Goal: Transaction & Acquisition: Download file/media

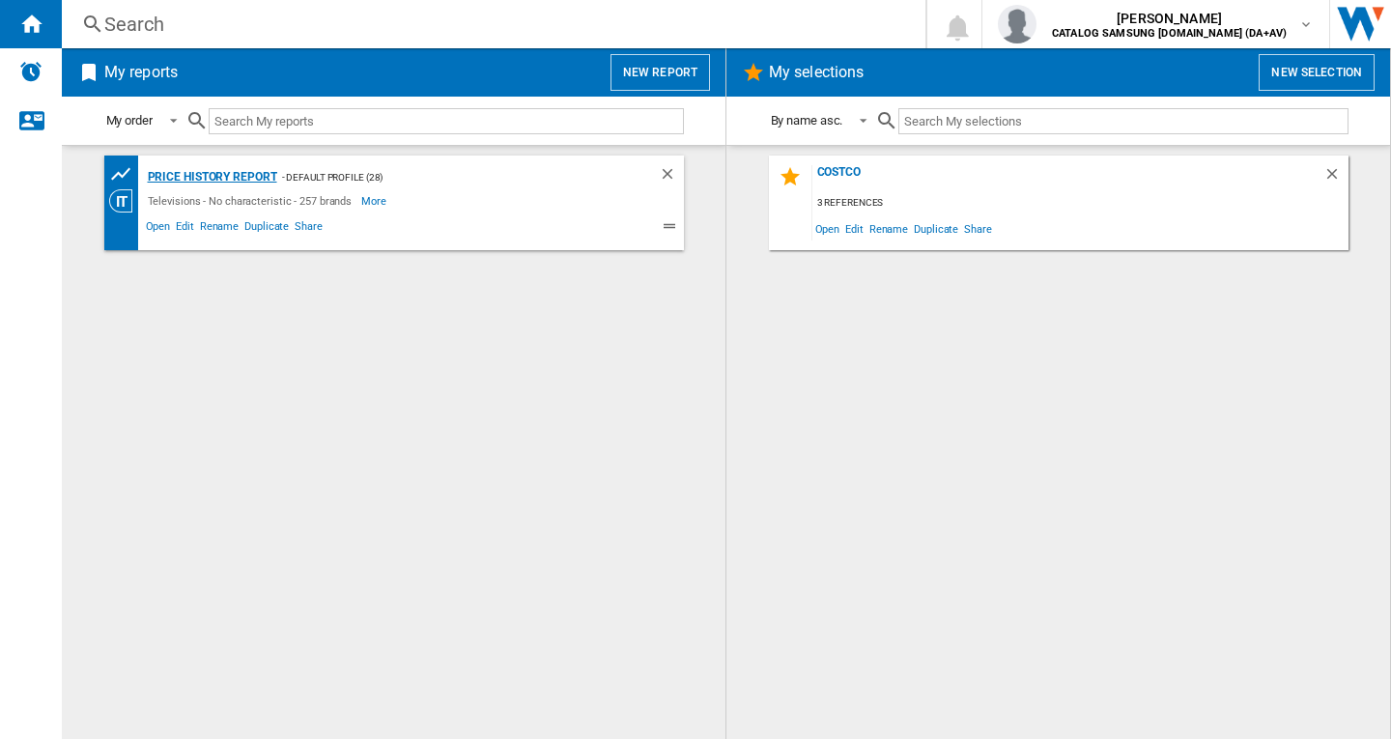
click at [230, 165] on div "Price History Report" at bounding box center [210, 177] width 134 height 24
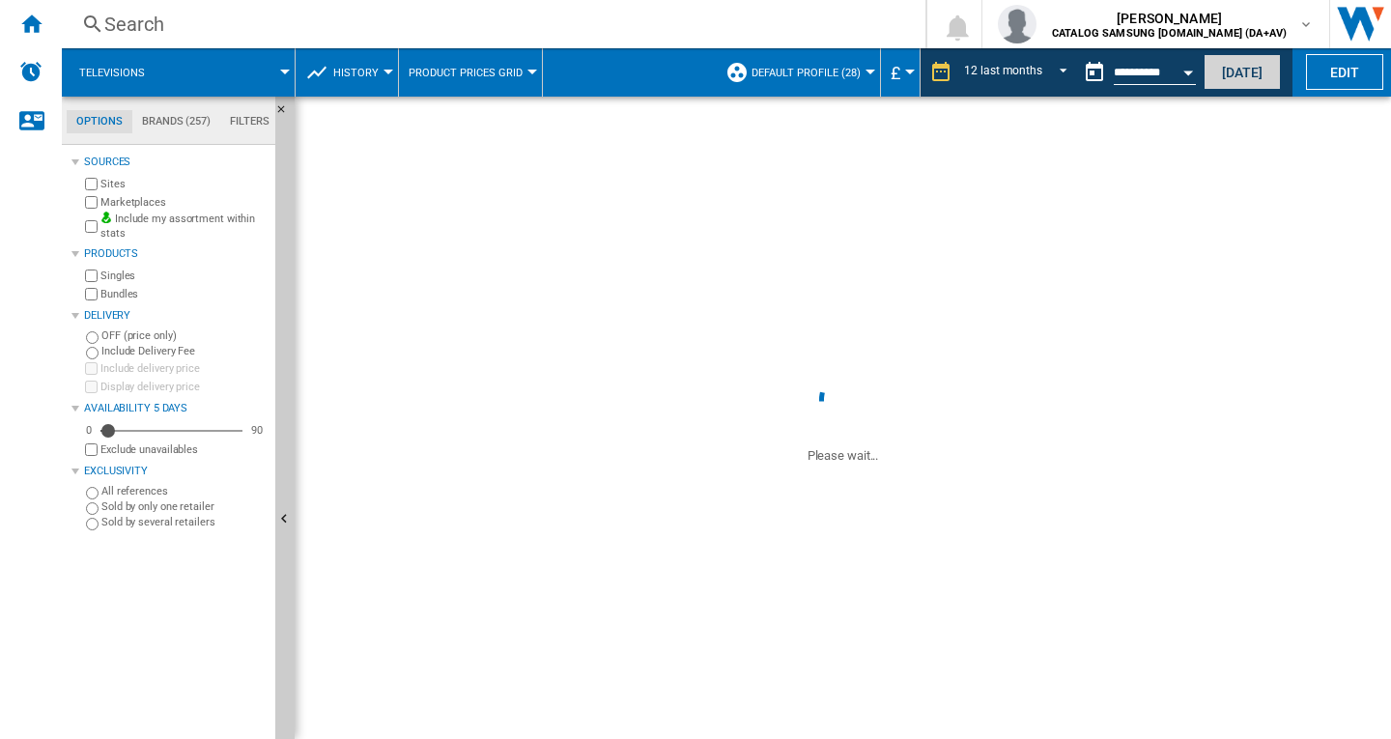
click at [1242, 77] on button "[DATE]" at bounding box center [1242, 72] width 77 height 36
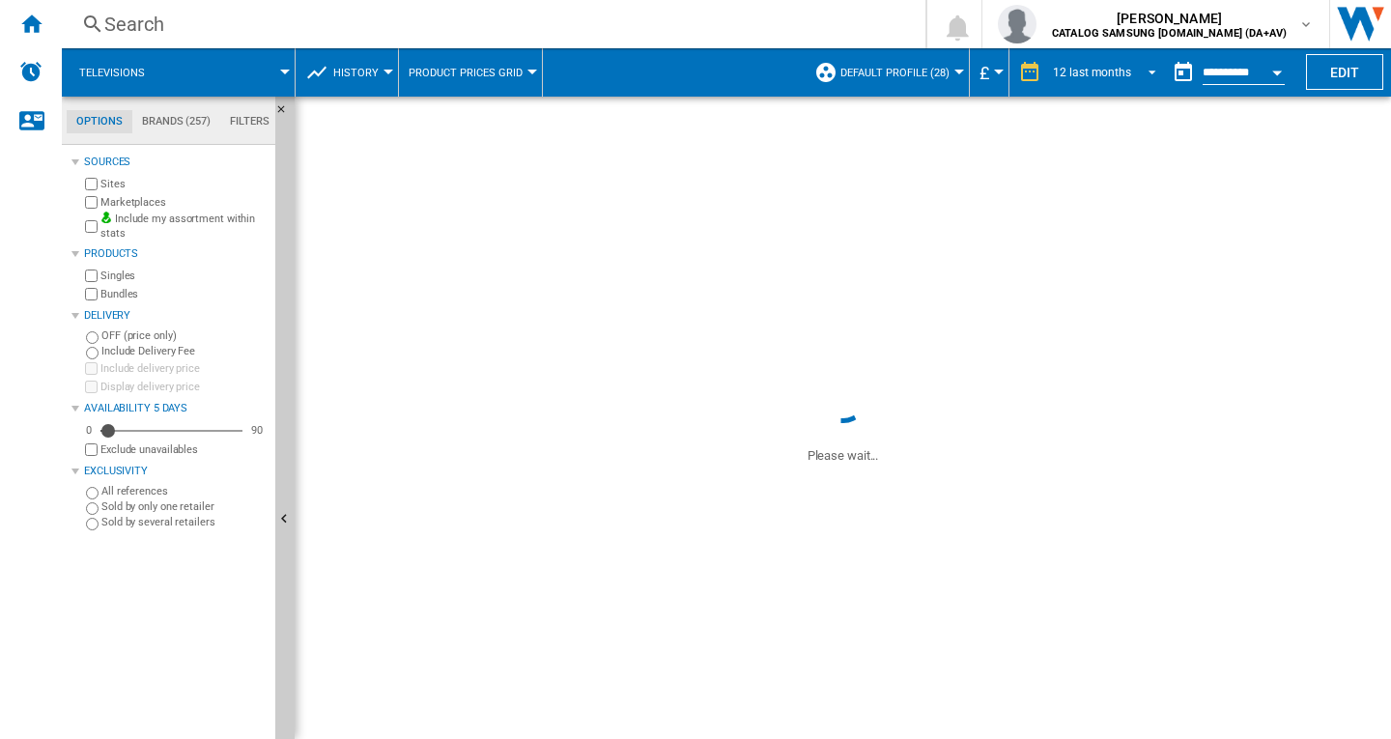
click at [1117, 76] on div "12 last months" at bounding box center [1092, 73] width 78 height 14
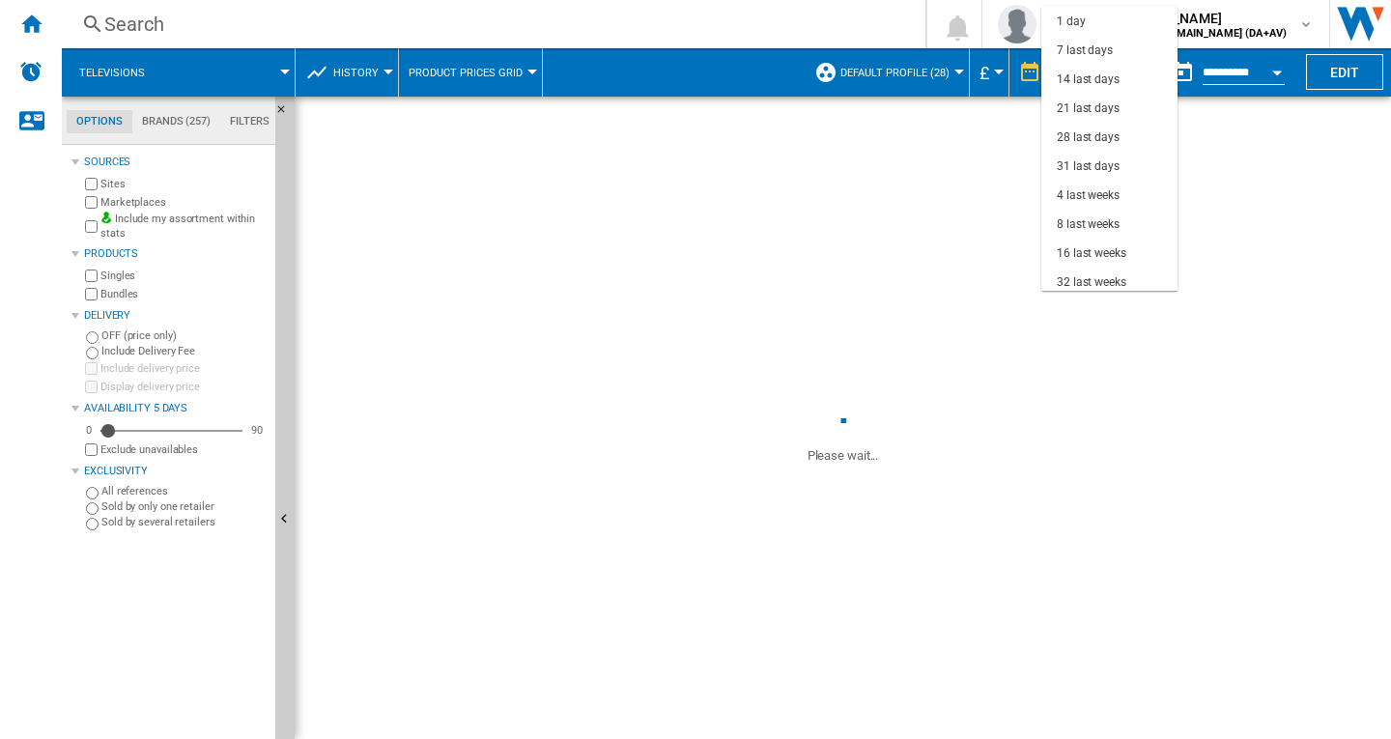
scroll to position [122, 0]
click at [1265, 71] on md-backdrop at bounding box center [695, 369] width 1391 height 739
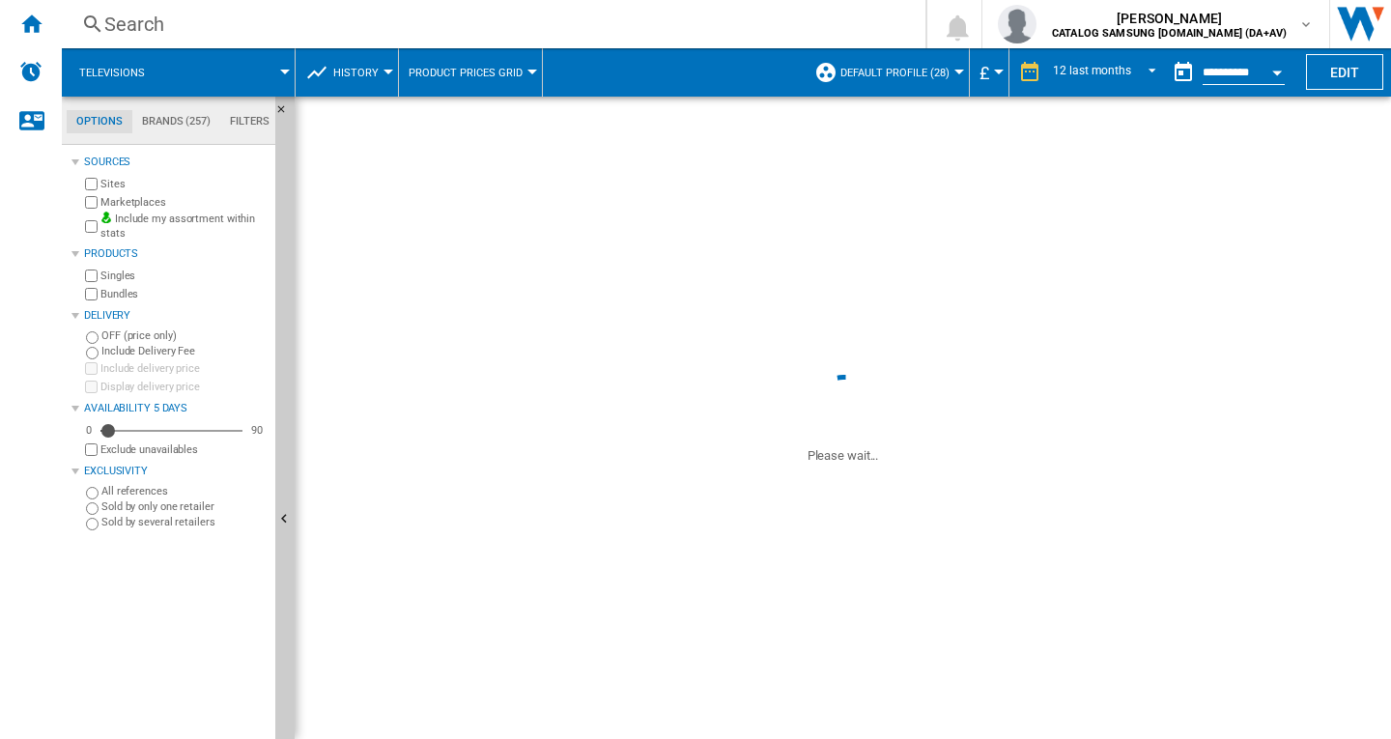
click at [1262, 65] on button "Open calendar" at bounding box center [1277, 69] width 35 height 35
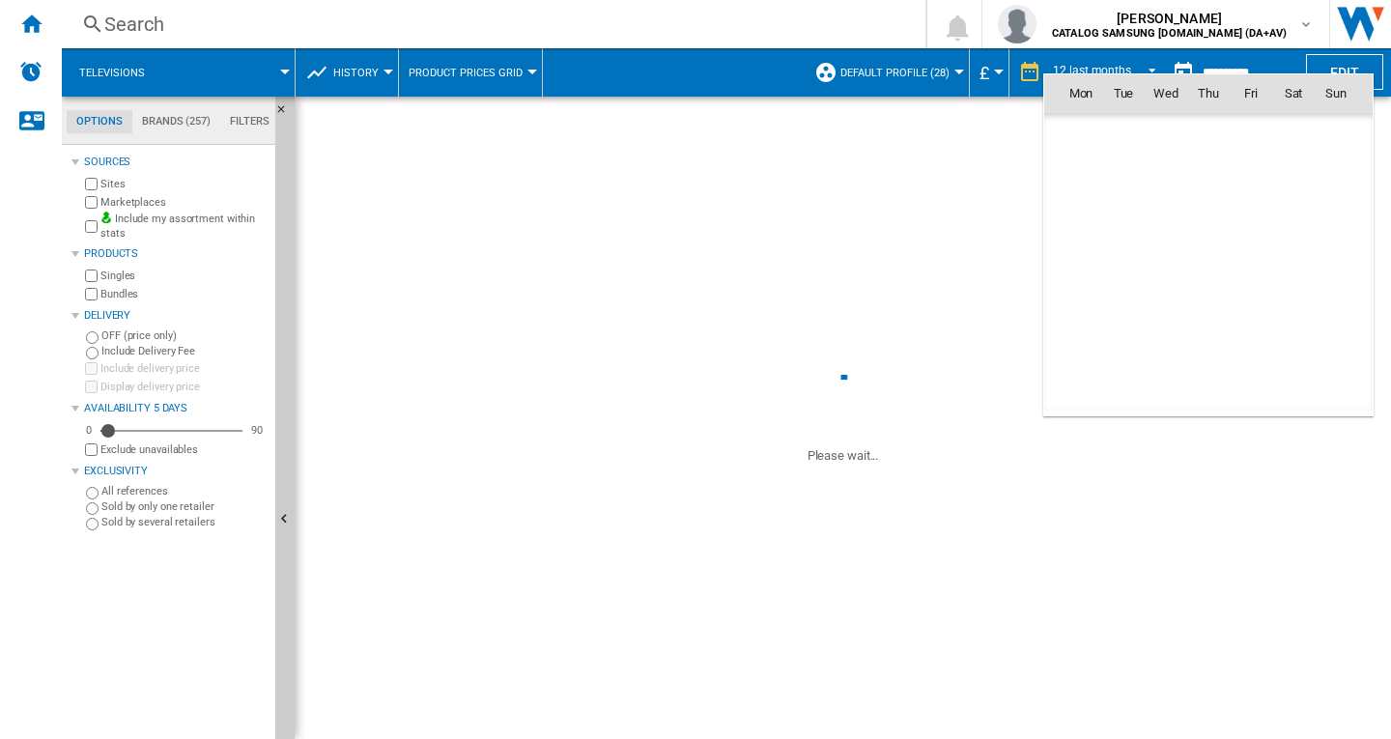
scroll to position [9215, 0]
click at [1112, 133] on md-icon "September 2025" at bounding box center [1118, 135] width 23 height 23
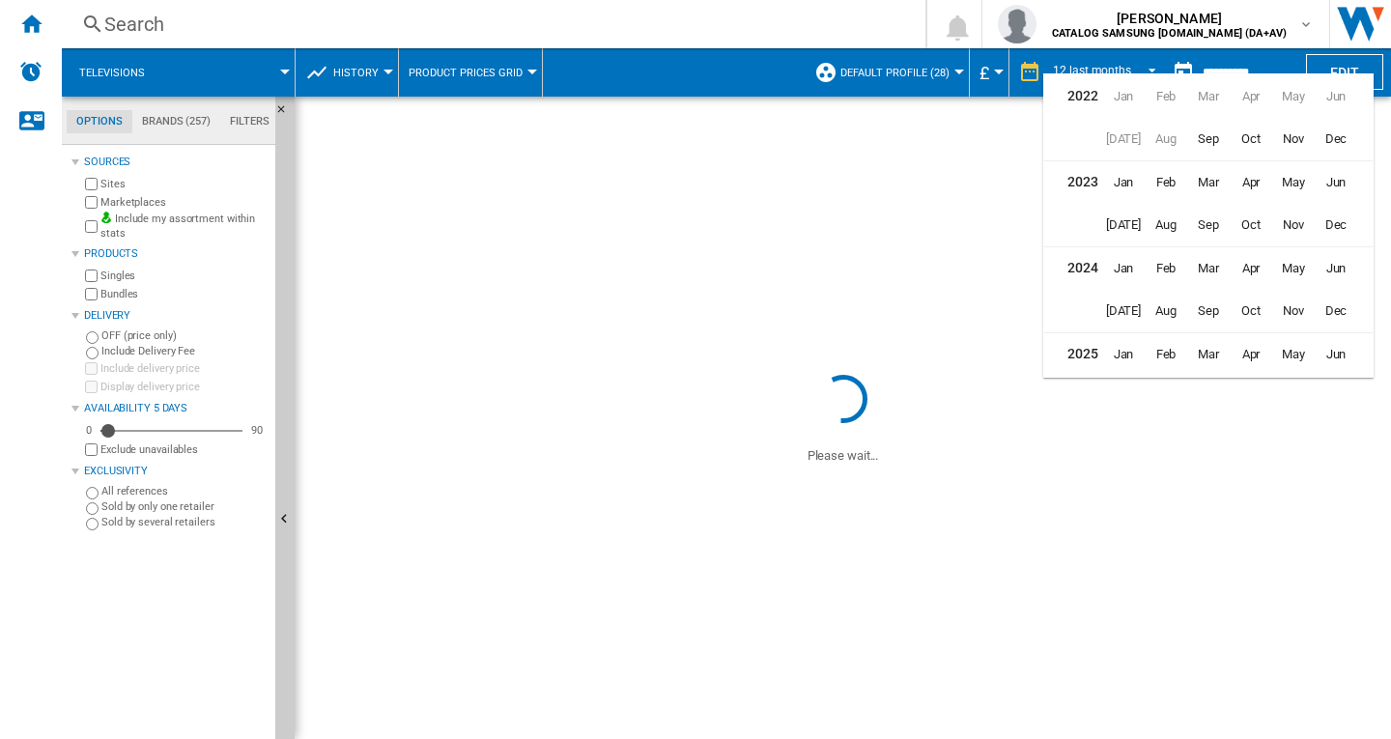
scroll to position [46, 0]
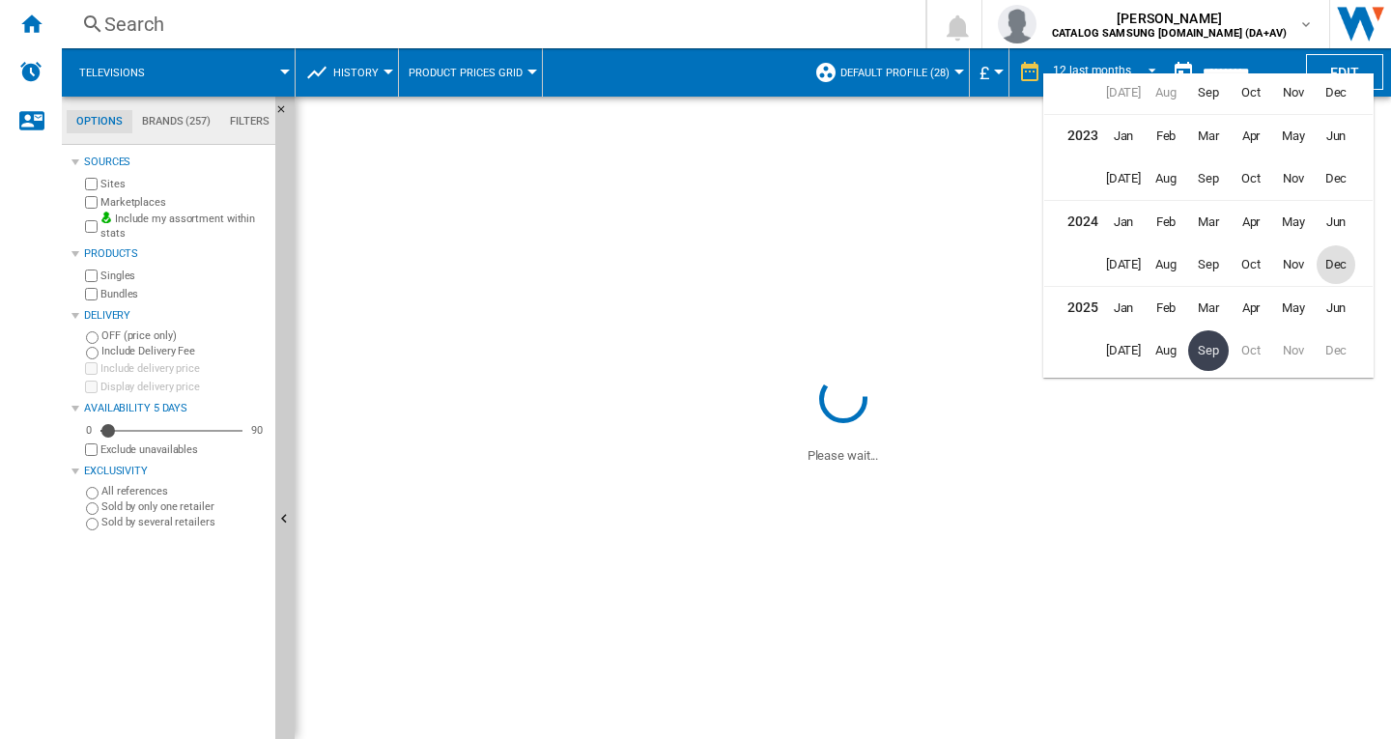
click at [1338, 258] on span "Dec" at bounding box center [1336, 264] width 39 height 39
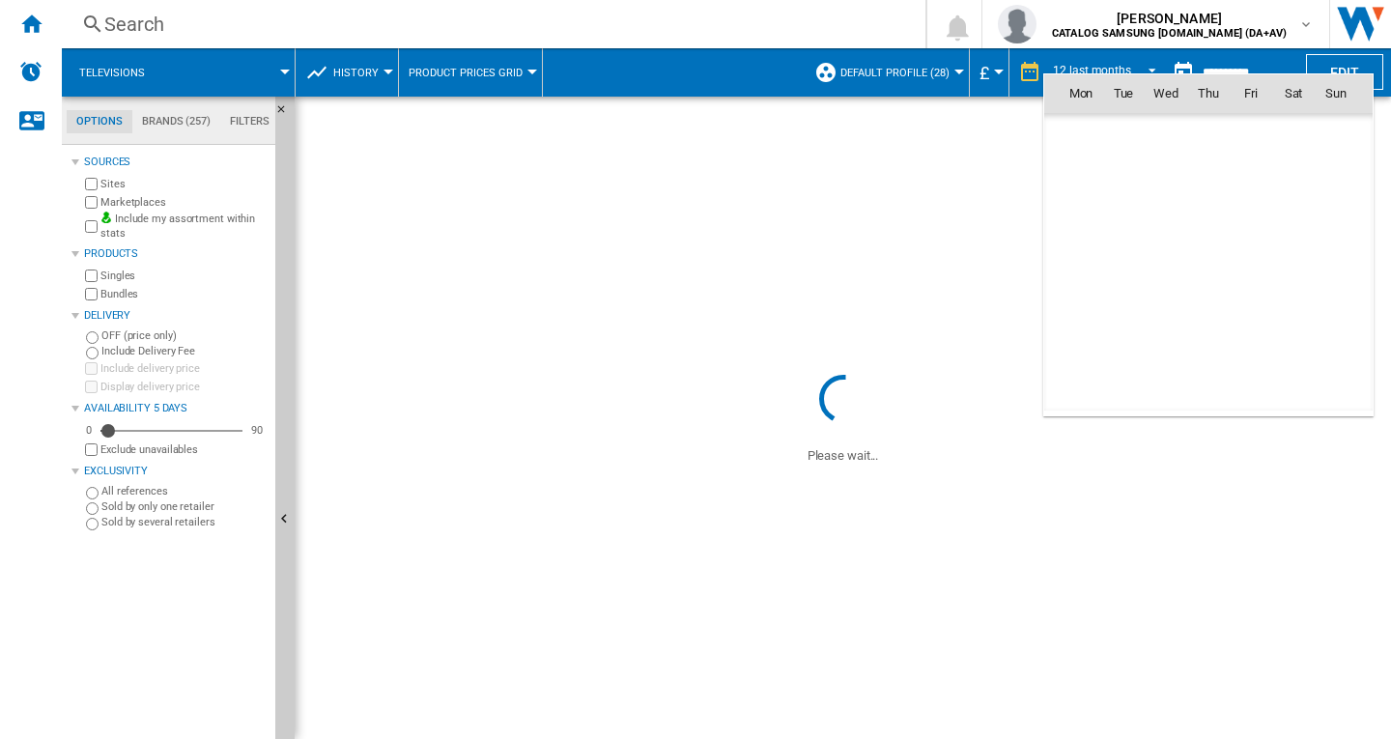
scroll to position [6912, 0]
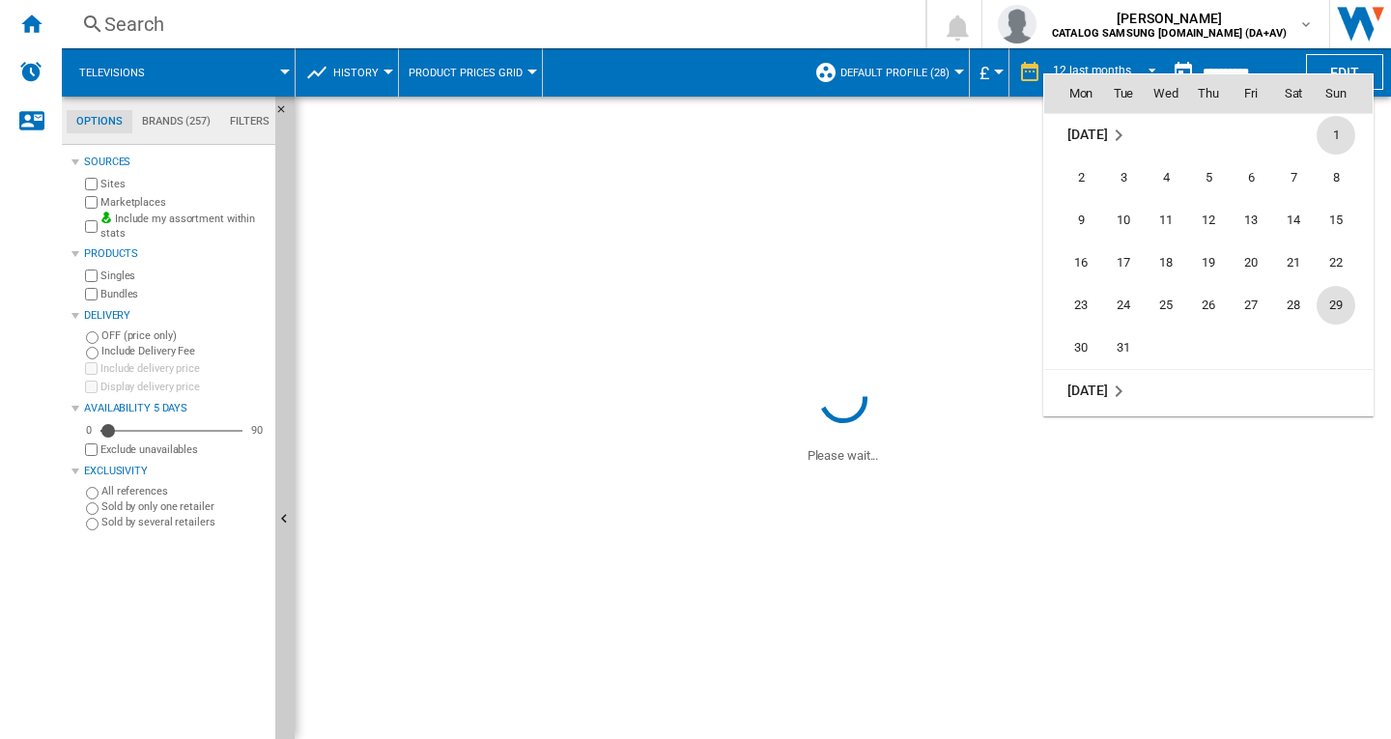
click at [1341, 298] on span "29" at bounding box center [1336, 305] width 39 height 39
type input "**********"
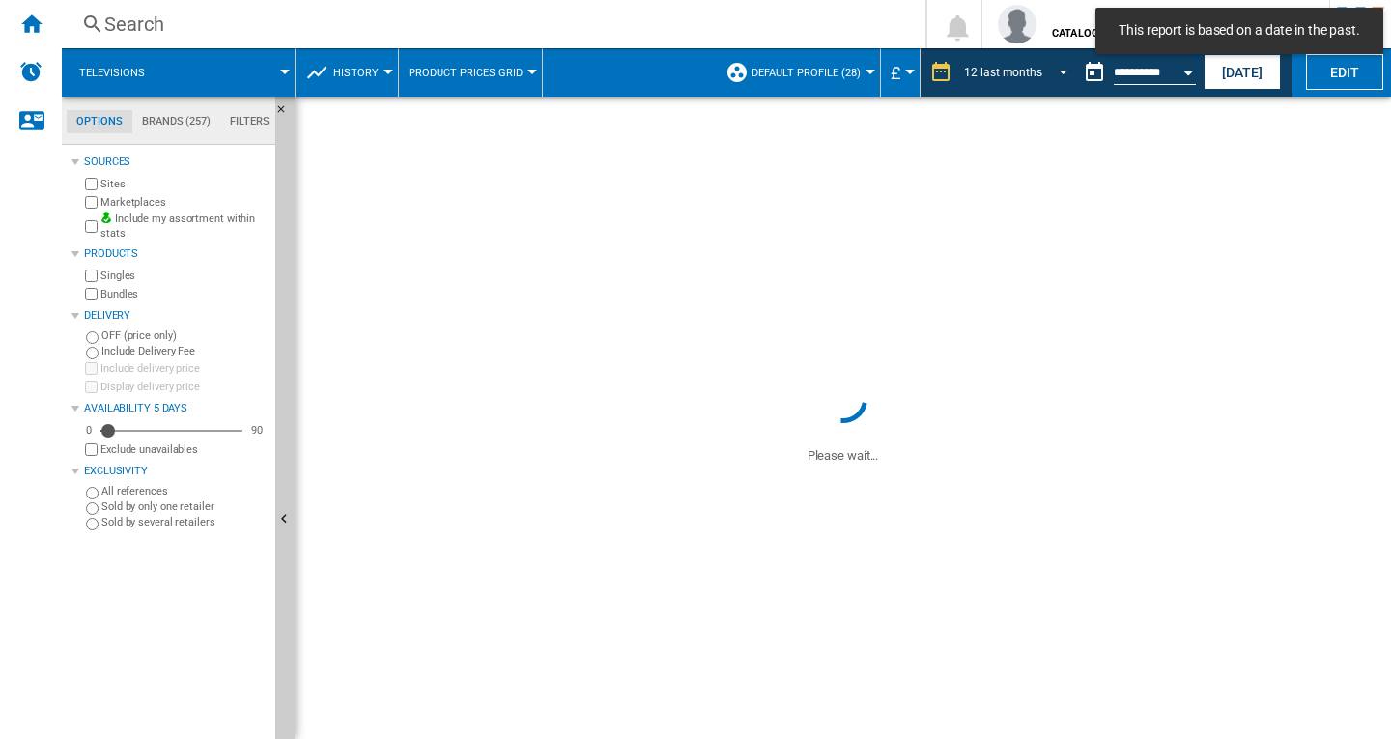
click at [1023, 69] on div "12 last months" at bounding box center [1003, 73] width 78 height 14
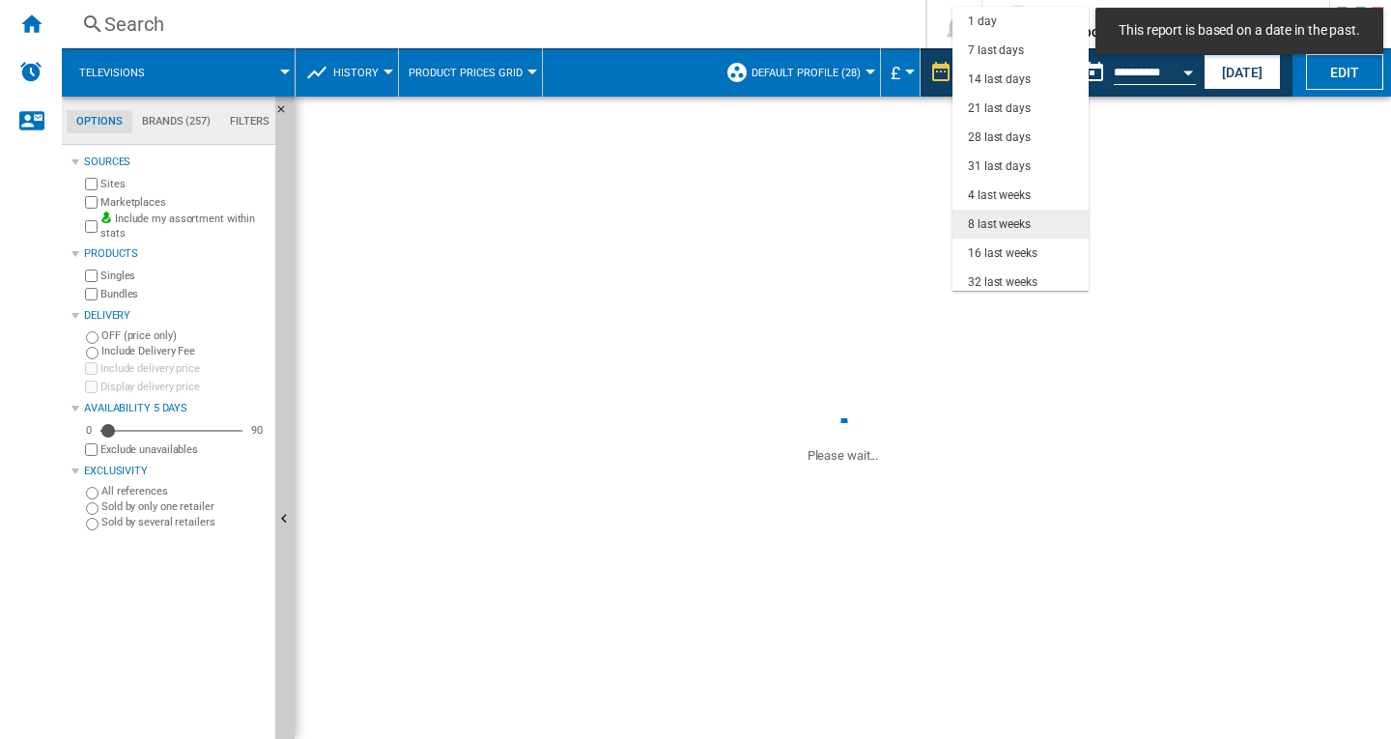
scroll to position [122, 0]
click at [1032, 131] on div "16 last weeks" at bounding box center [1003, 132] width 70 height 16
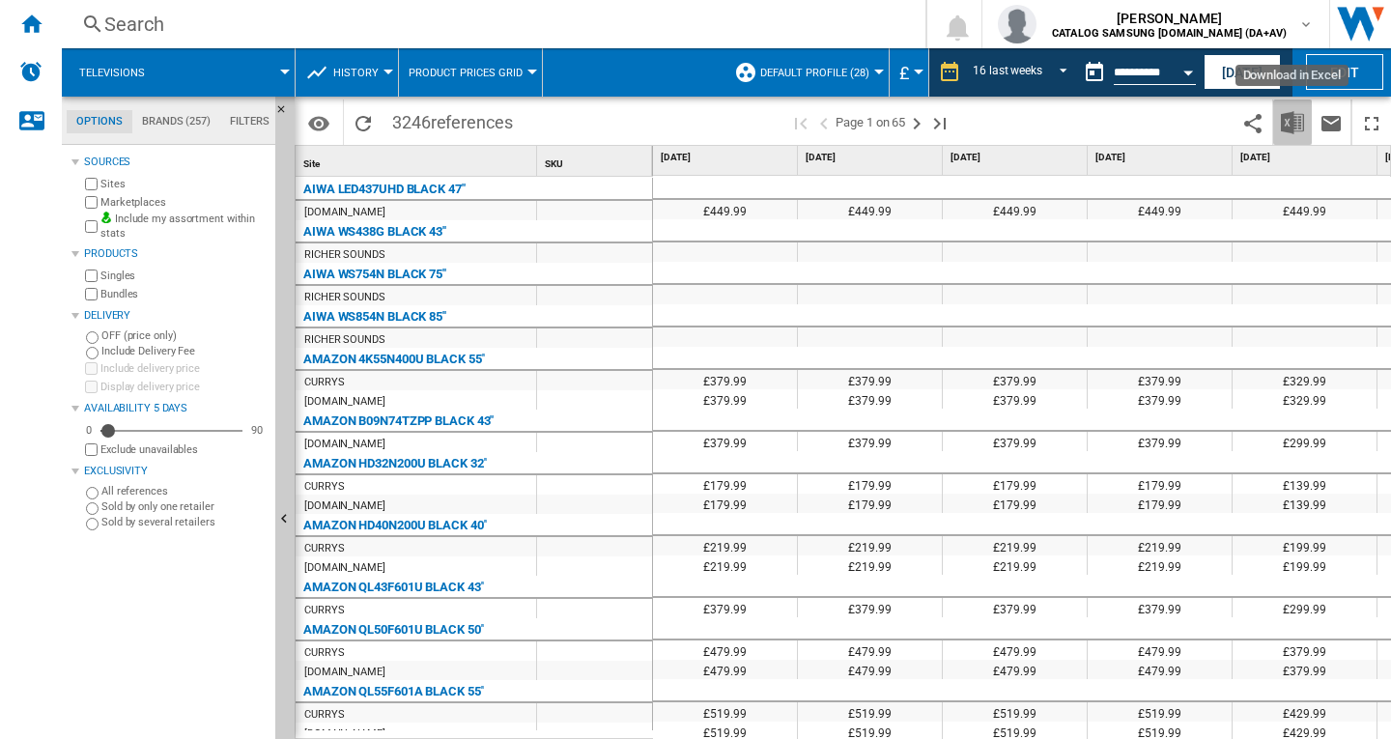
click at [1284, 122] on img "Download in Excel" at bounding box center [1292, 122] width 23 height 23
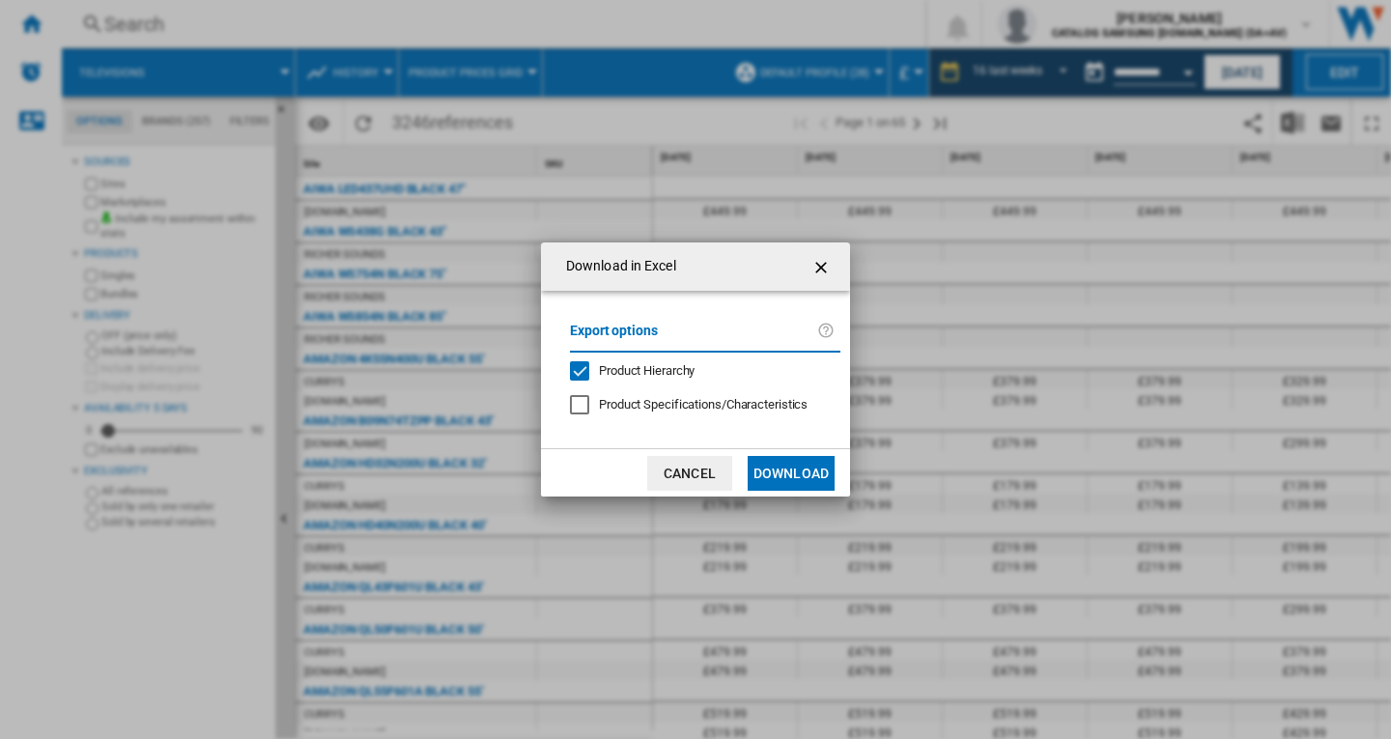
click at [790, 456] on button "Download" at bounding box center [791, 473] width 87 height 35
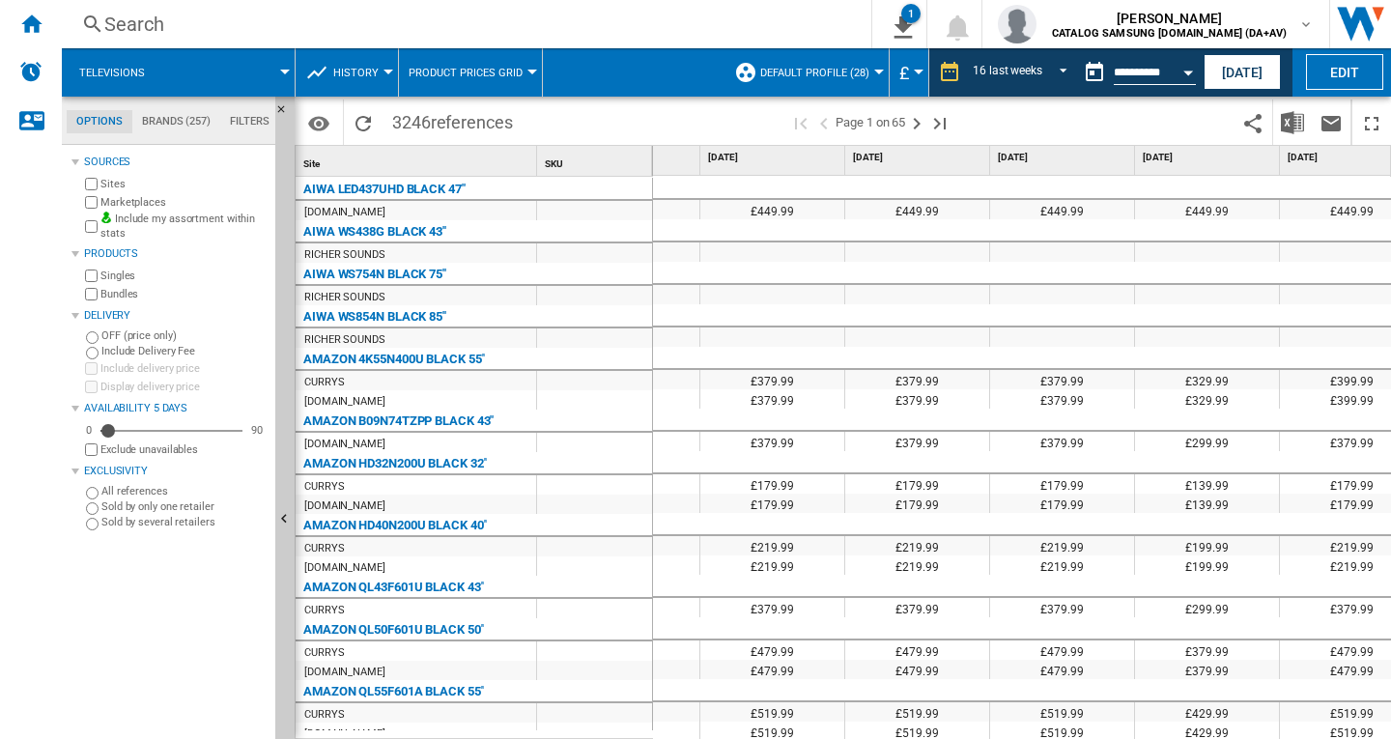
scroll to position [0, 93]
click at [1005, 74] on div "16 last weeks" at bounding box center [1008, 73] width 70 height 14
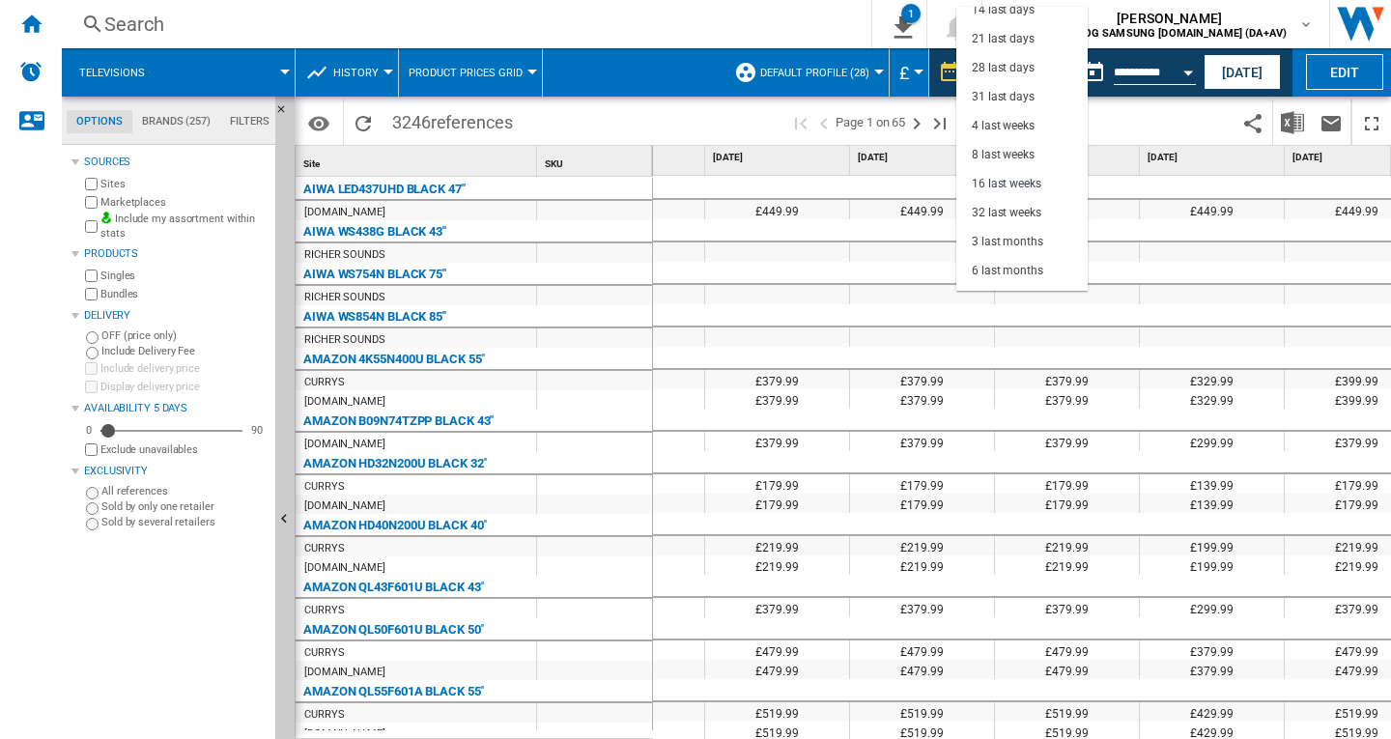
scroll to position [63, 0]
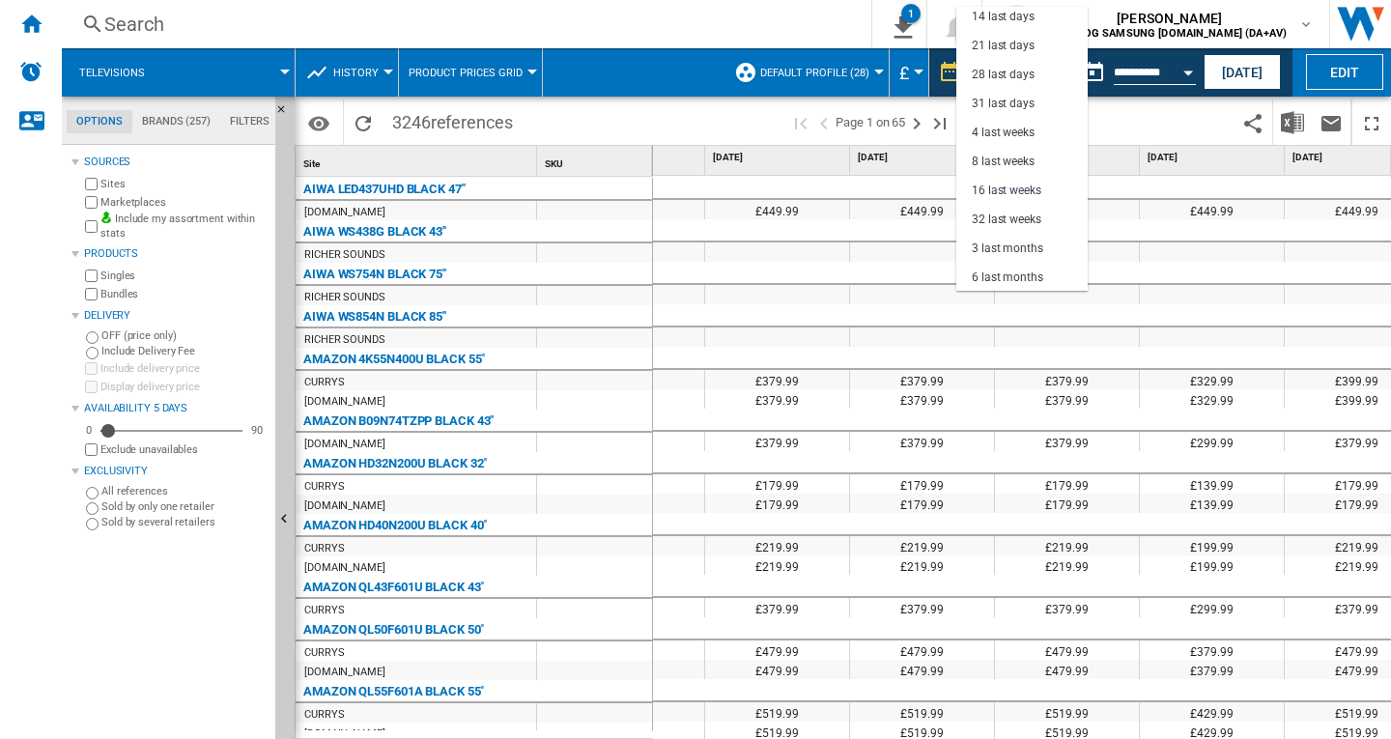
click at [1147, 73] on md-backdrop at bounding box center [695, 369] width 1391 height 739
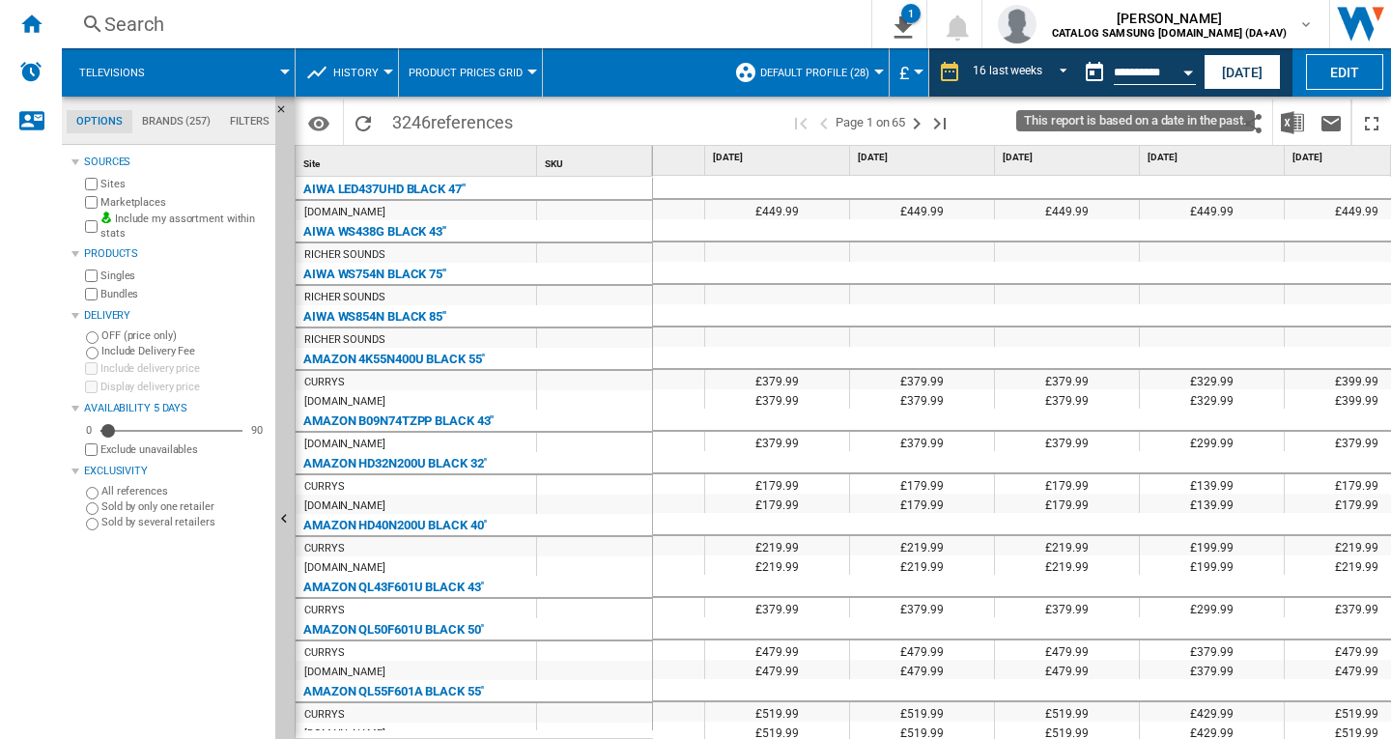
click at [1188, 71] on div "Open calendar" at bounding box center [1188, 73] width 10 height 5
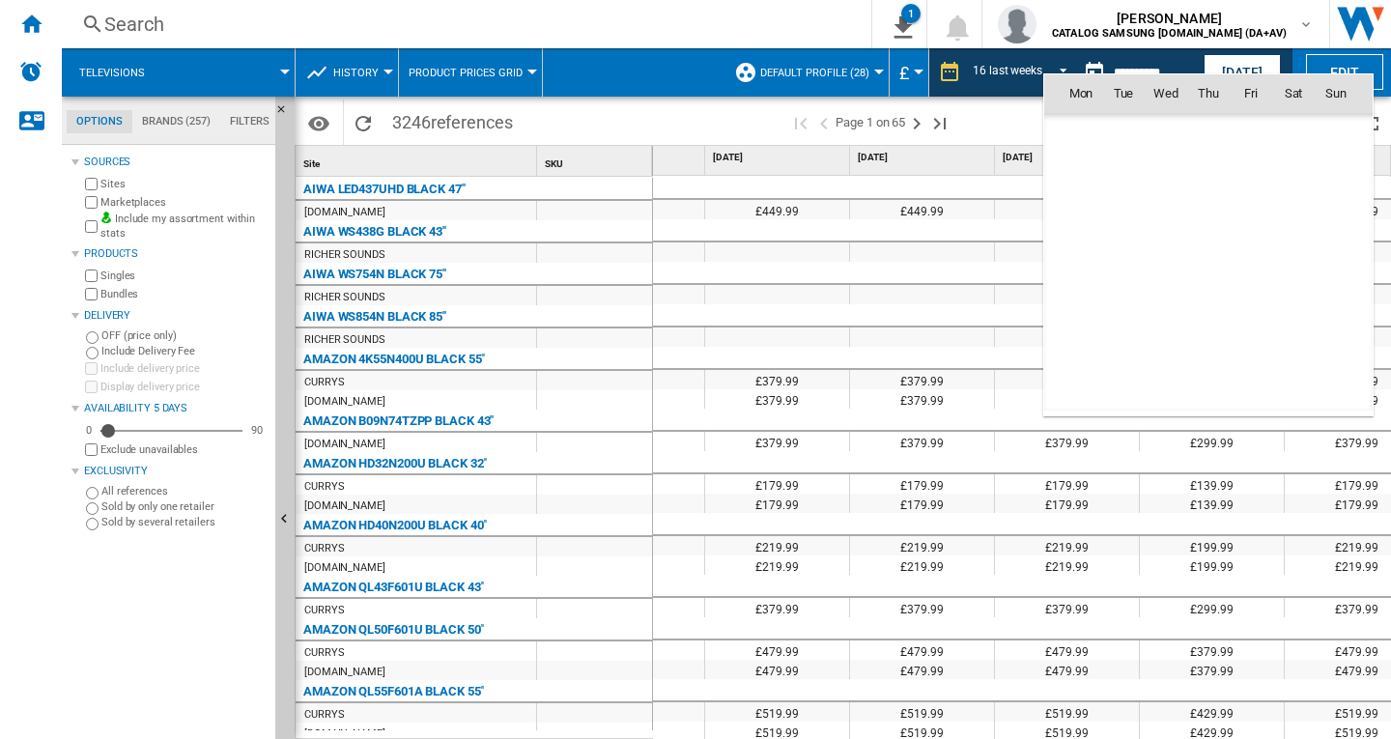
scroll to position [6912, 0]
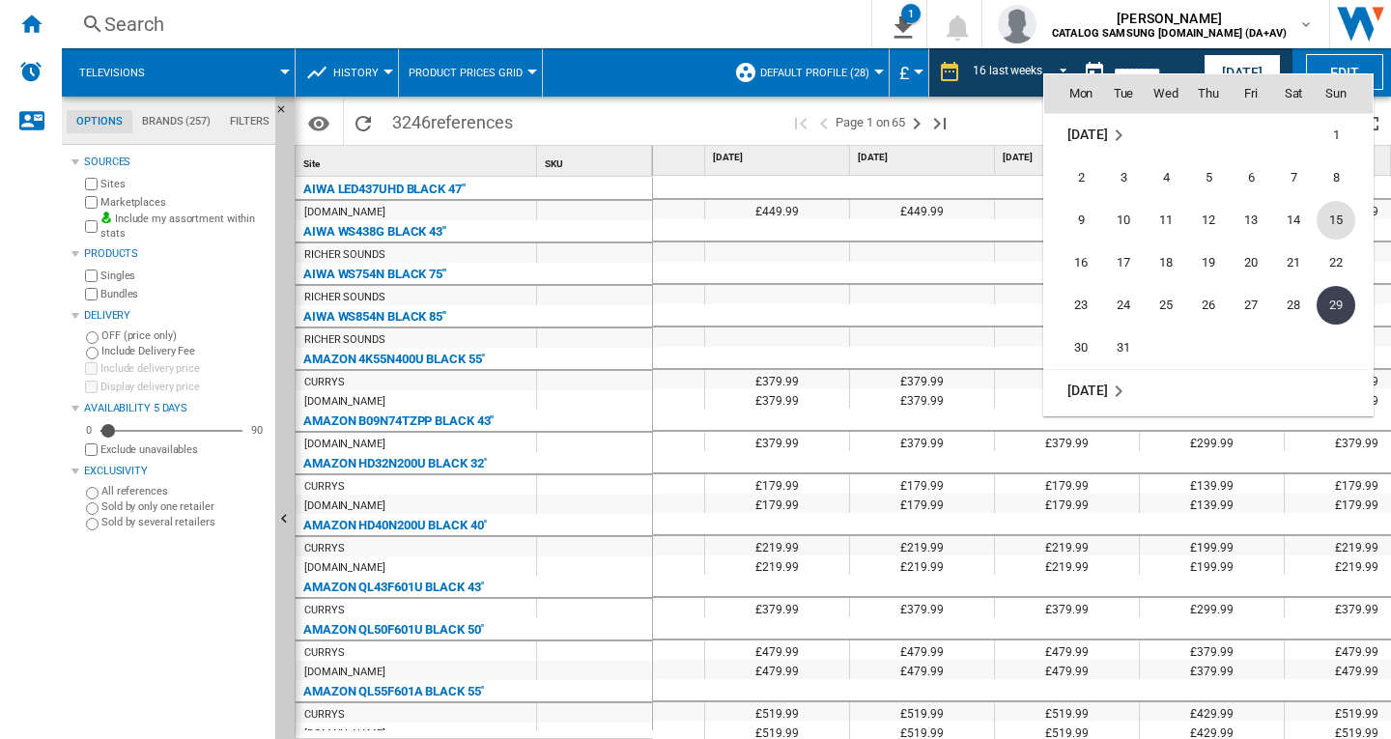
click at [1327, 221] on span "15" at bounding box center [1336, 220] width 39 height 39
type input "**********"
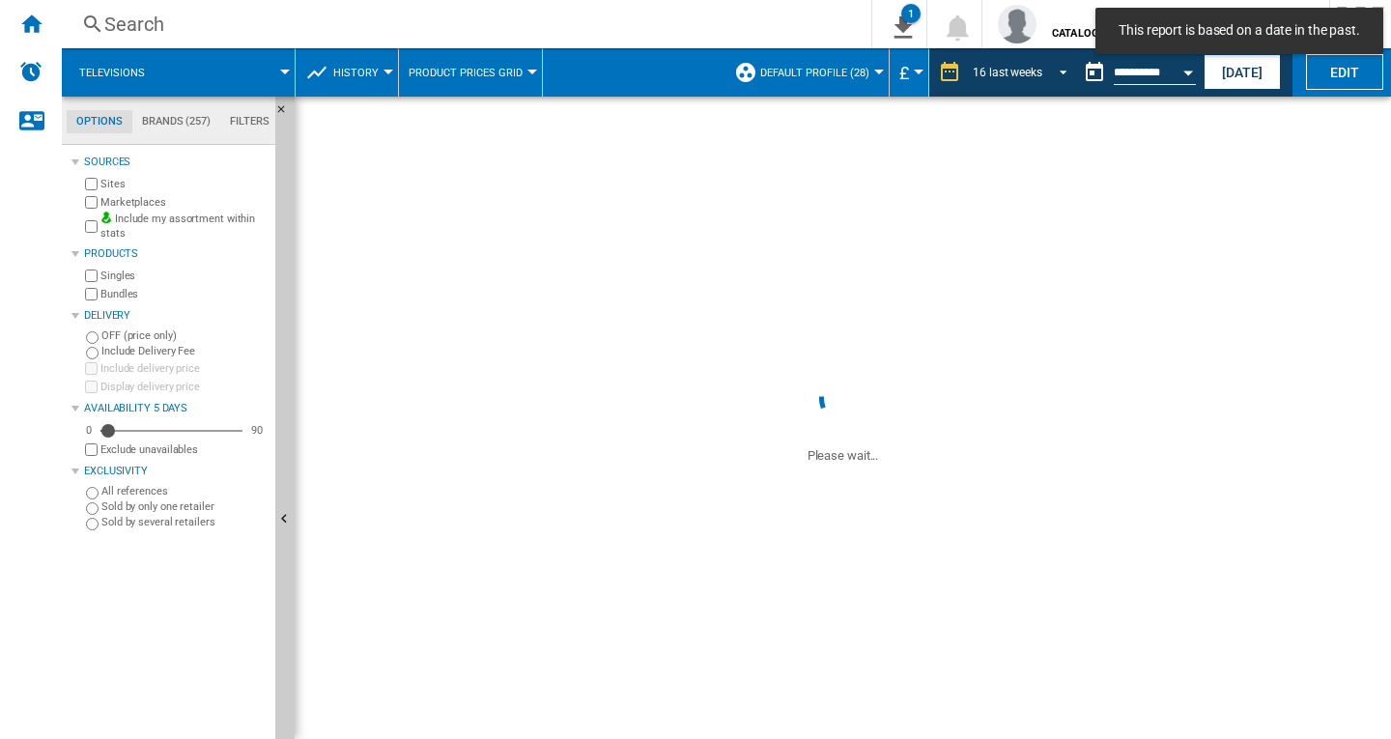
click at [1012, 64] on md-select-value "16 last weeks" at bounding box center [1023, 72] width 104 height 29
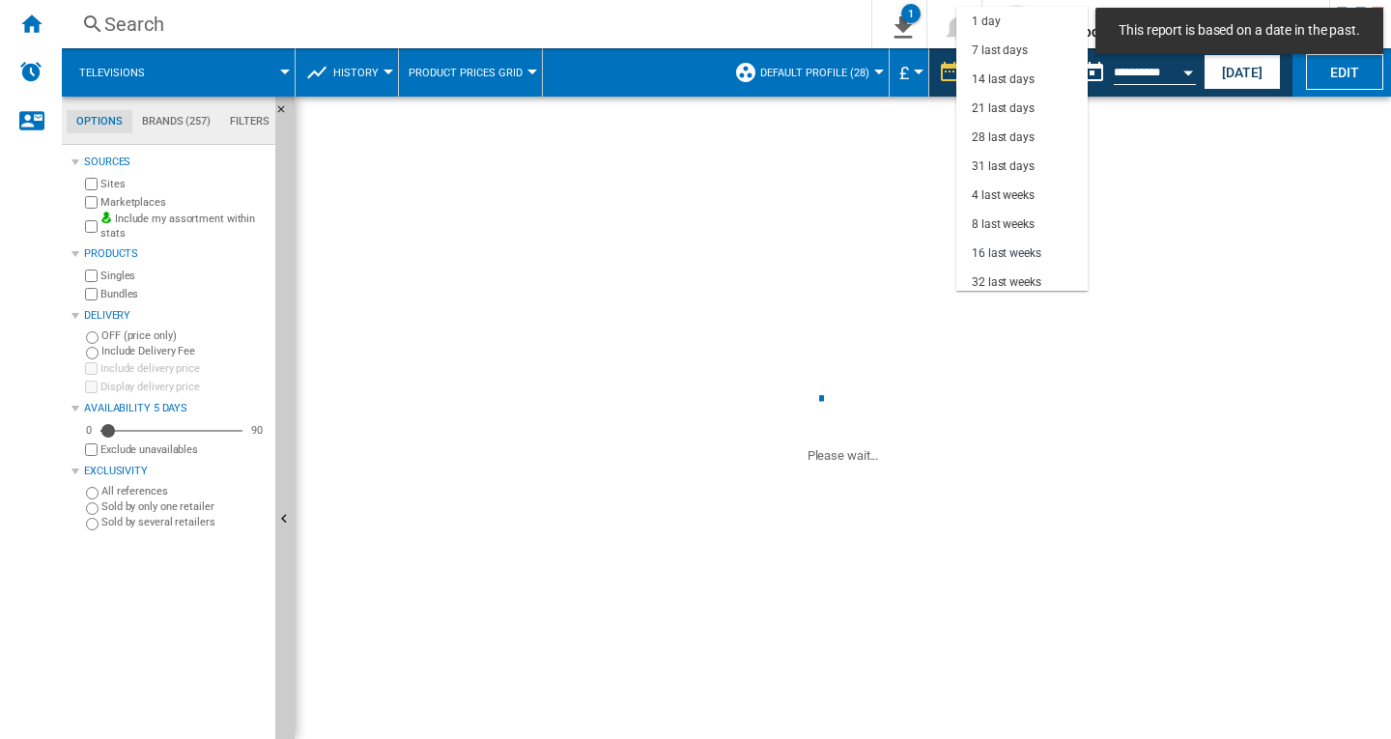
scroll to position [122, 0]
click at [1011, 48] on div "31 last days" at bounding box center [1003, 45] width 63 height 16
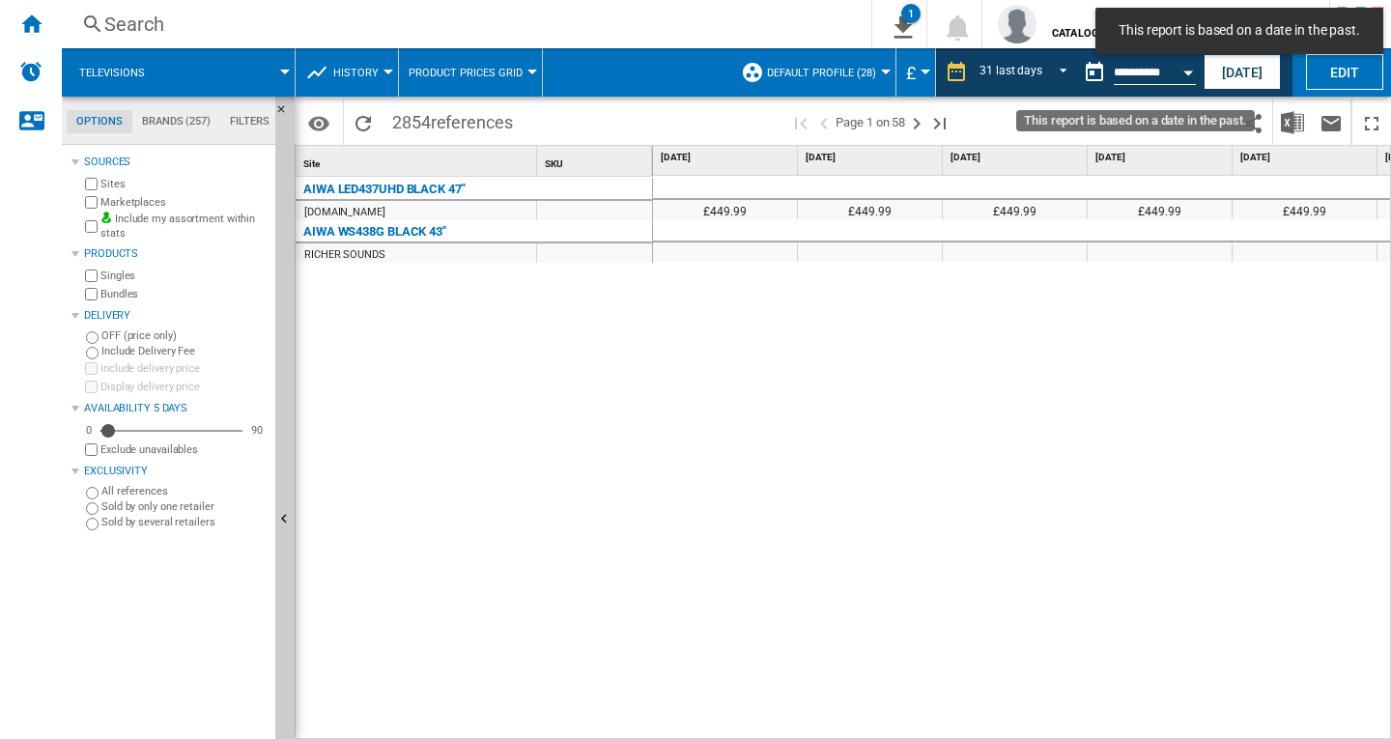
click at [1145, 69] on input "**********" at bounding box center [1155, 75] width 82 height 17
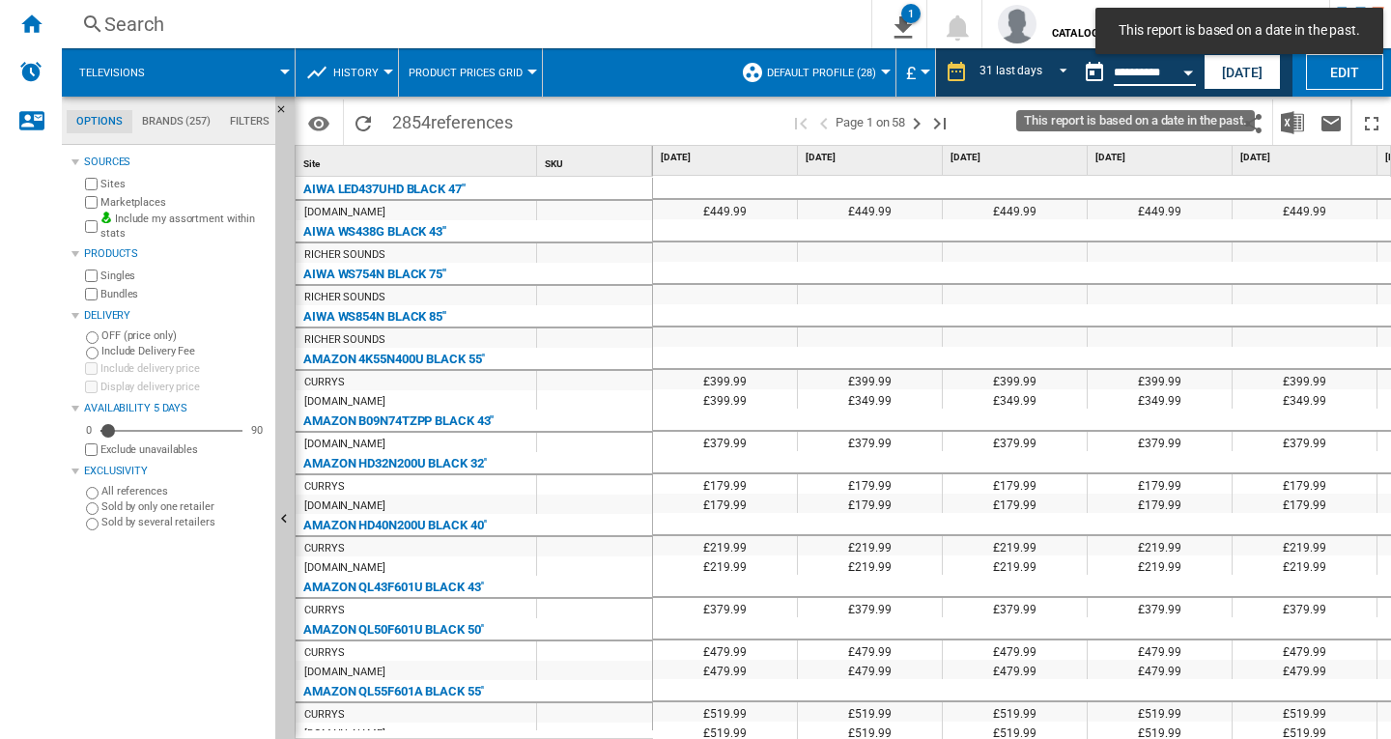
click at [1178, 72] on button "Open calendar" at bounding box center [1188, 69] width 35 height 35
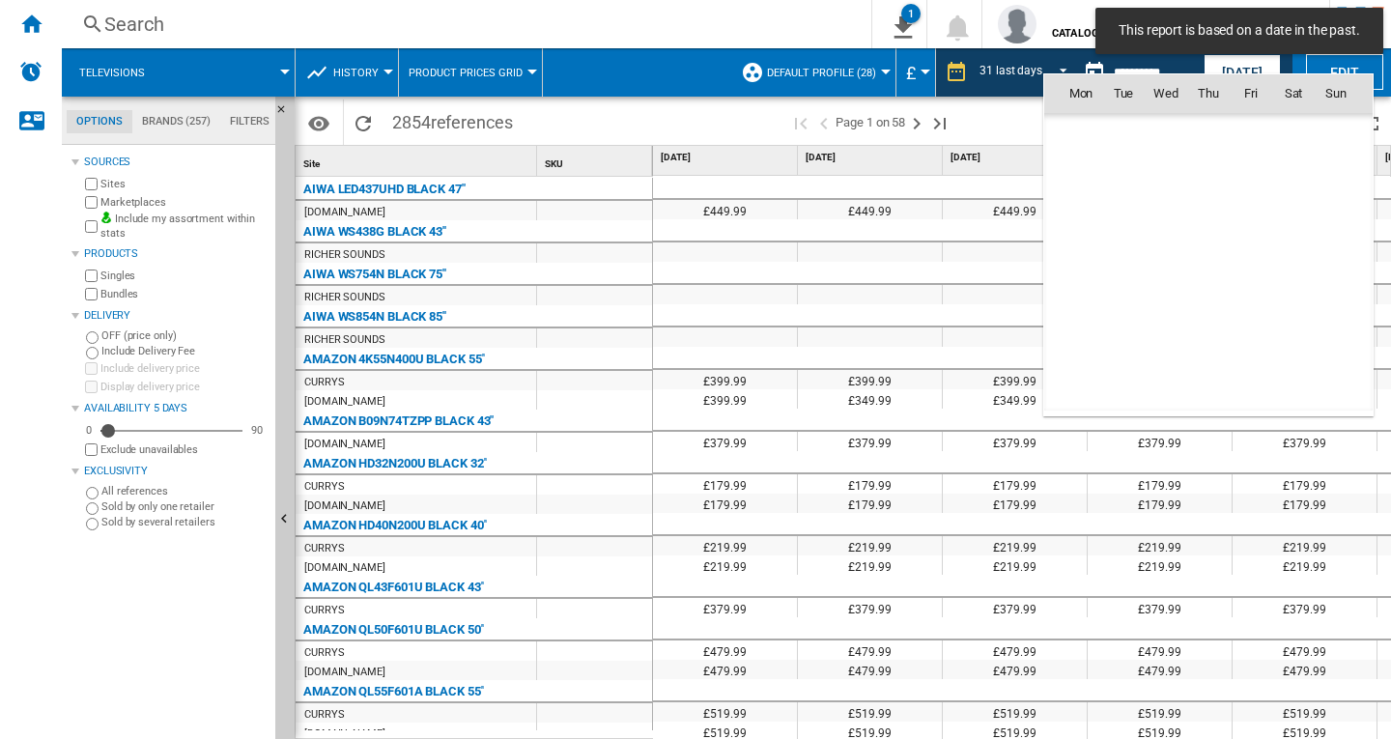
scroll to position [6912, 0]
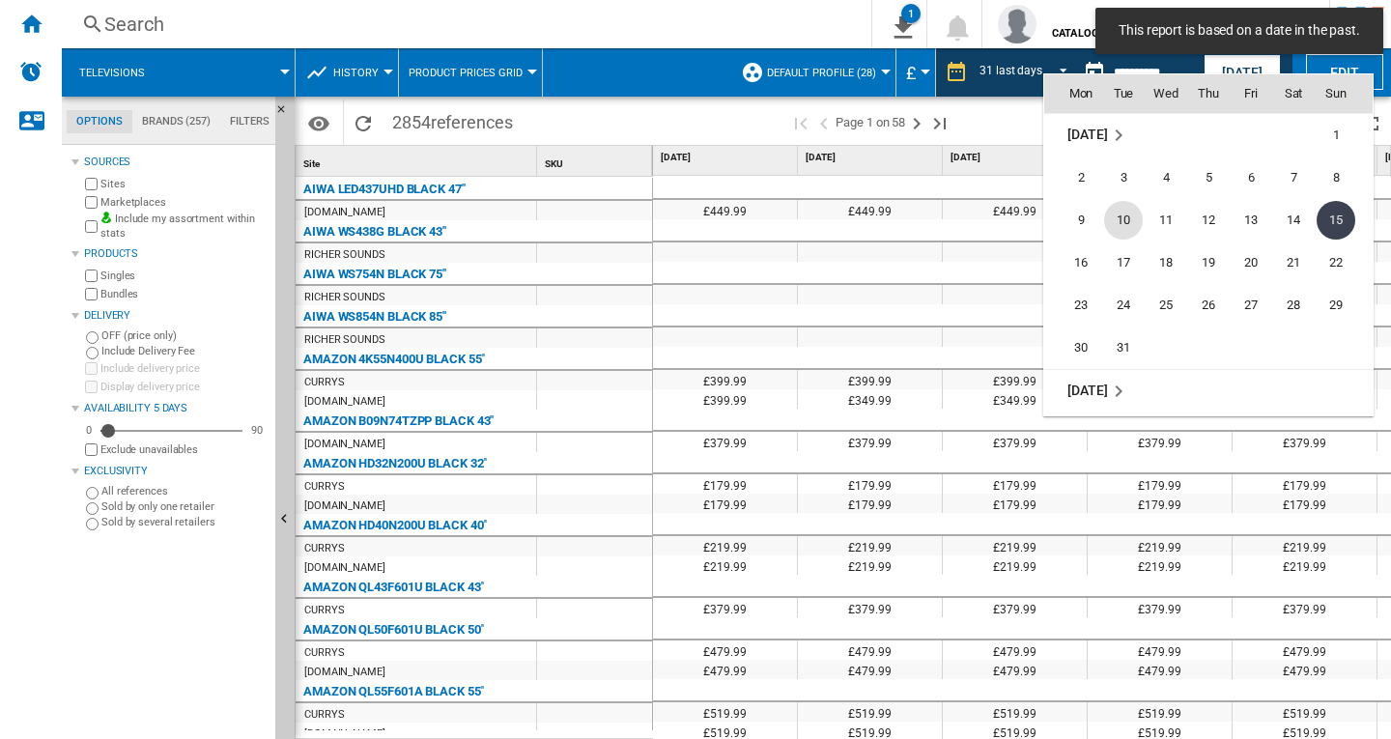
click at [1115, 220] on span "10" at bounding box center [1123, 220] width 39 height 39
type input "**********"
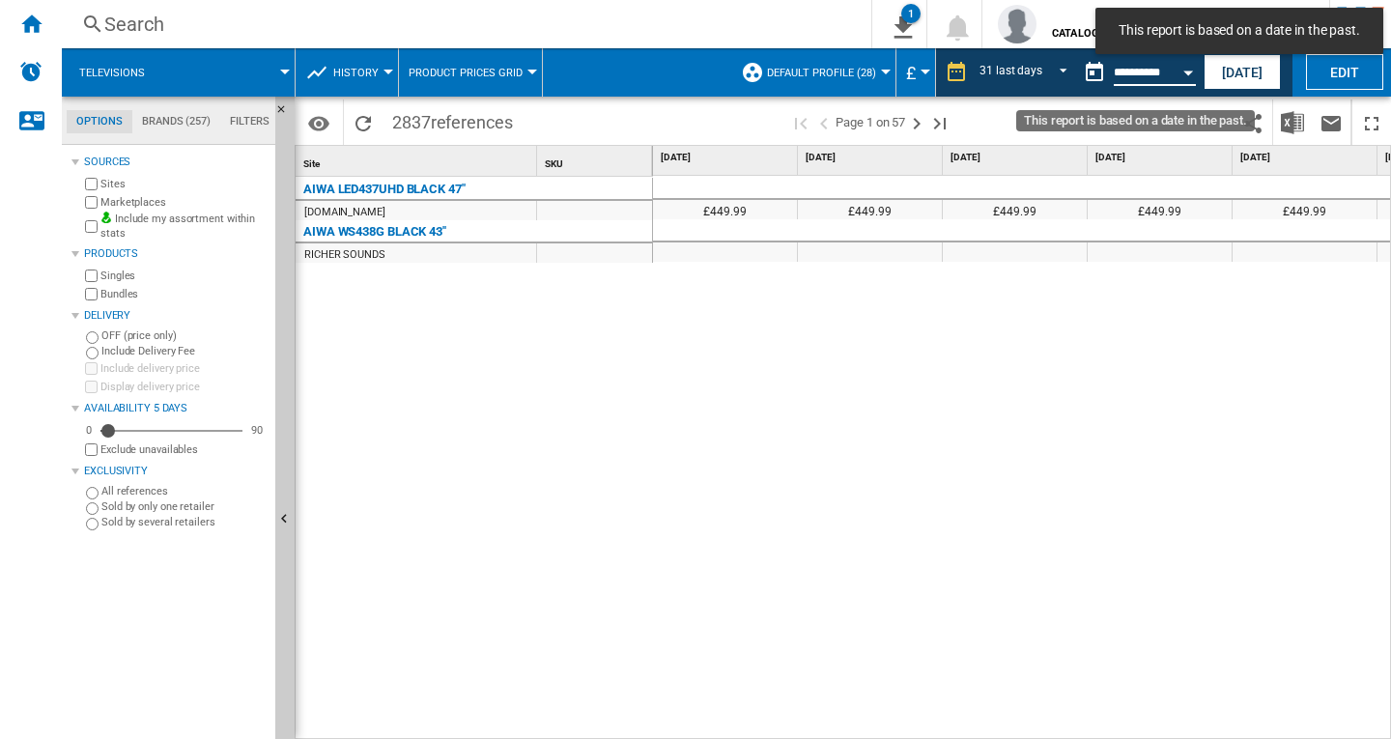
click at [1152, 77] on input "**********" at bounding box center [1155, 75] width 82 height 17
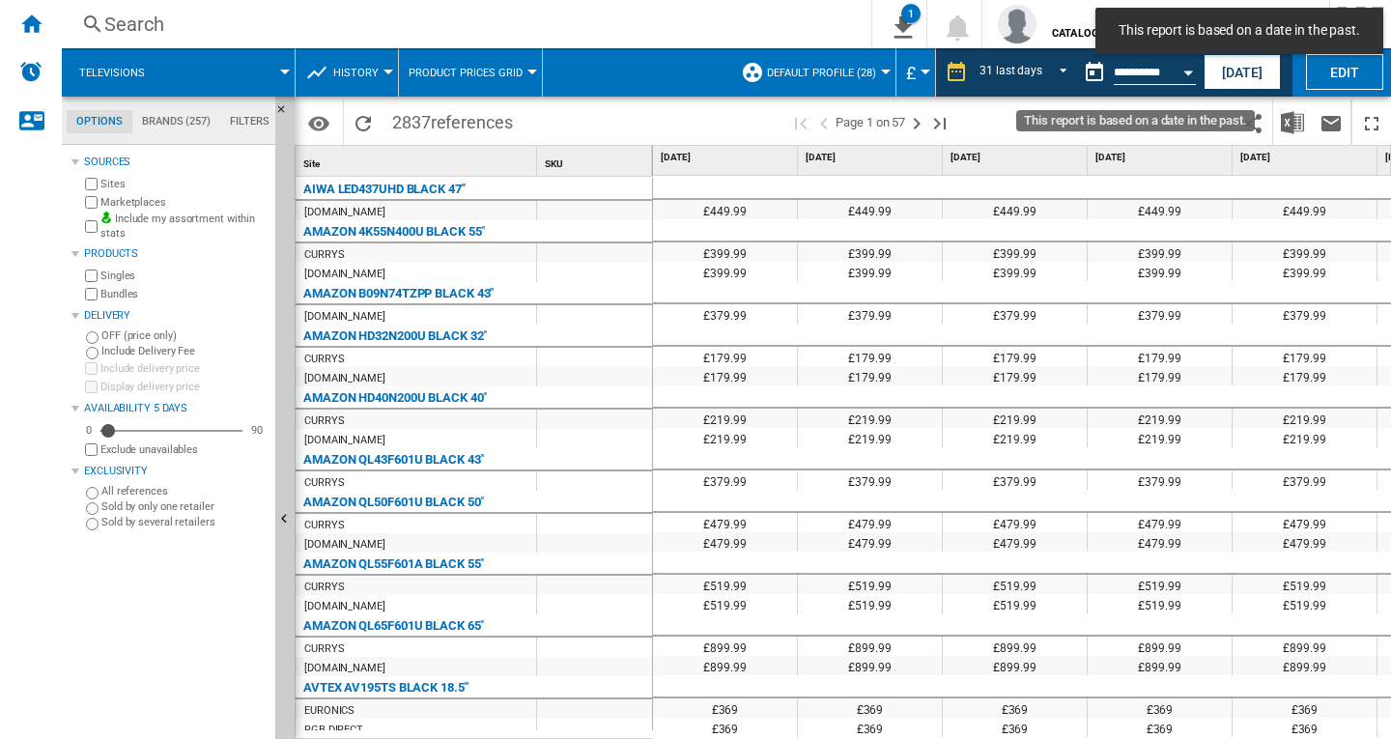
click at [1182, 71] on button "Open calendar" at bounding box center [1188, 69] width 35 height 35
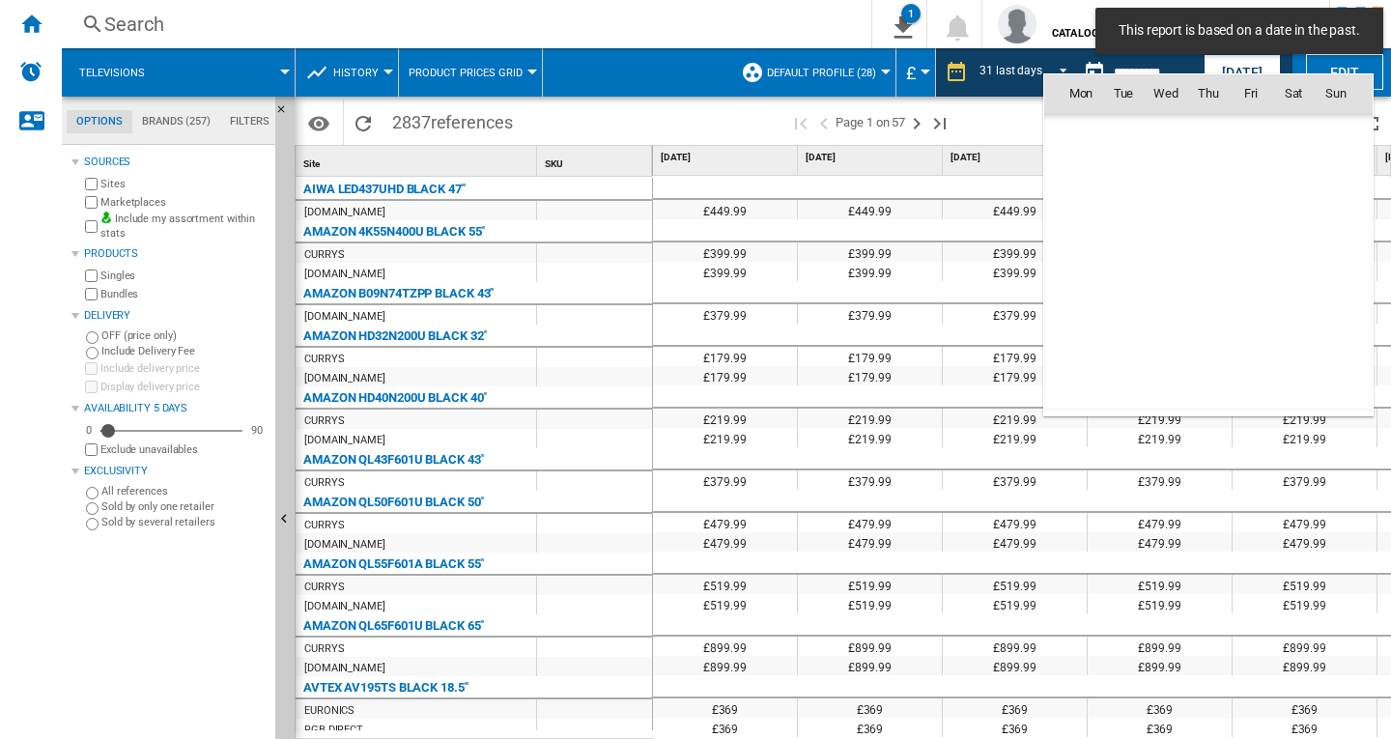
scroll to position [6912, 0]
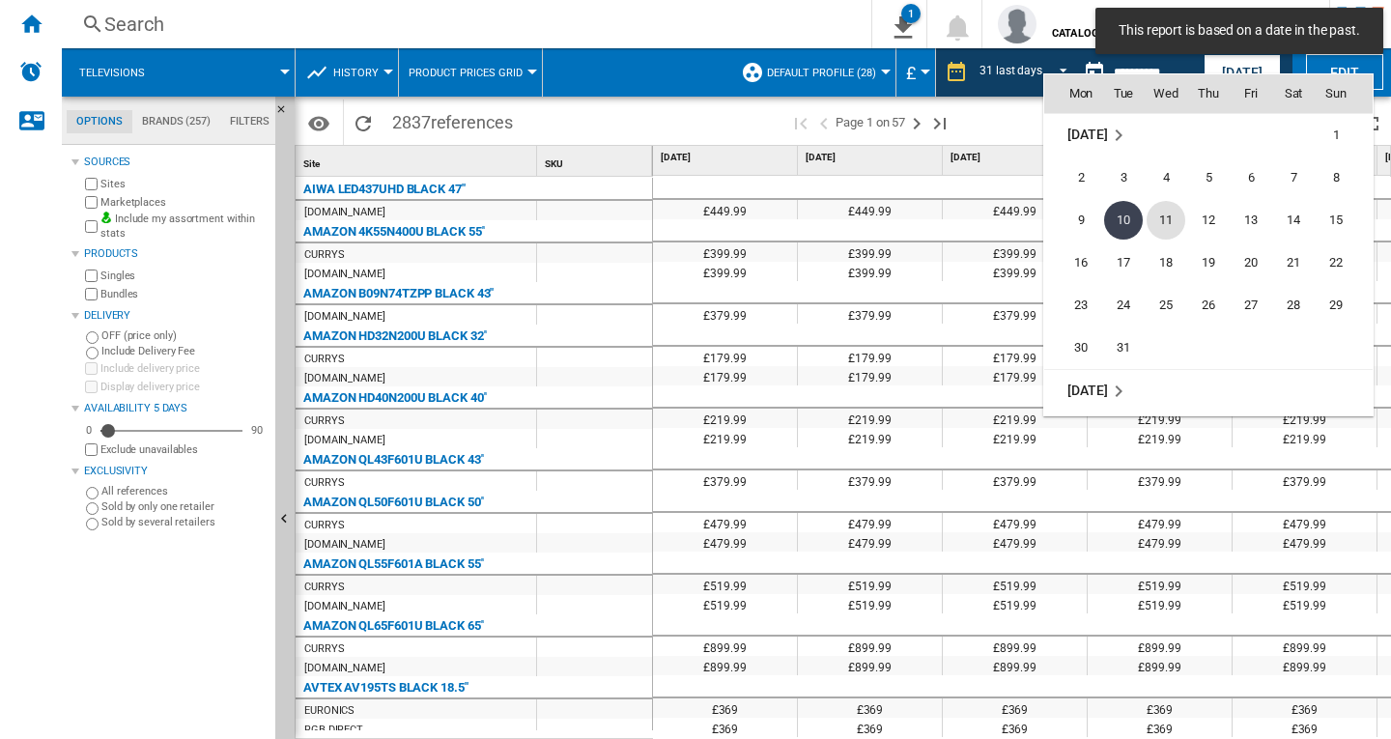
click at [1168, 223] on span "11" at bounding box center [1166, 220] width 39 height 39
type input "**********"
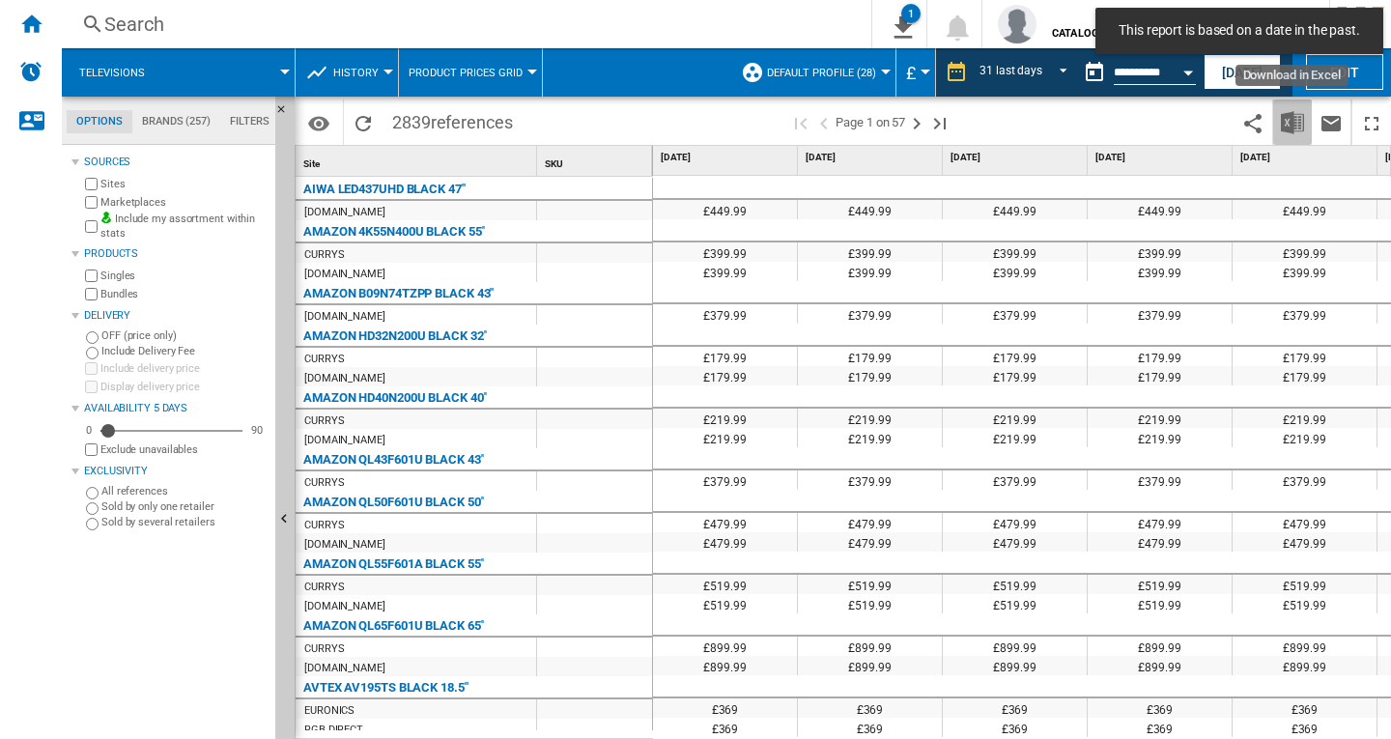
click at [1290, 120] on img "Download in Excel" at bounding box center [1292, 122] width 23 height 23
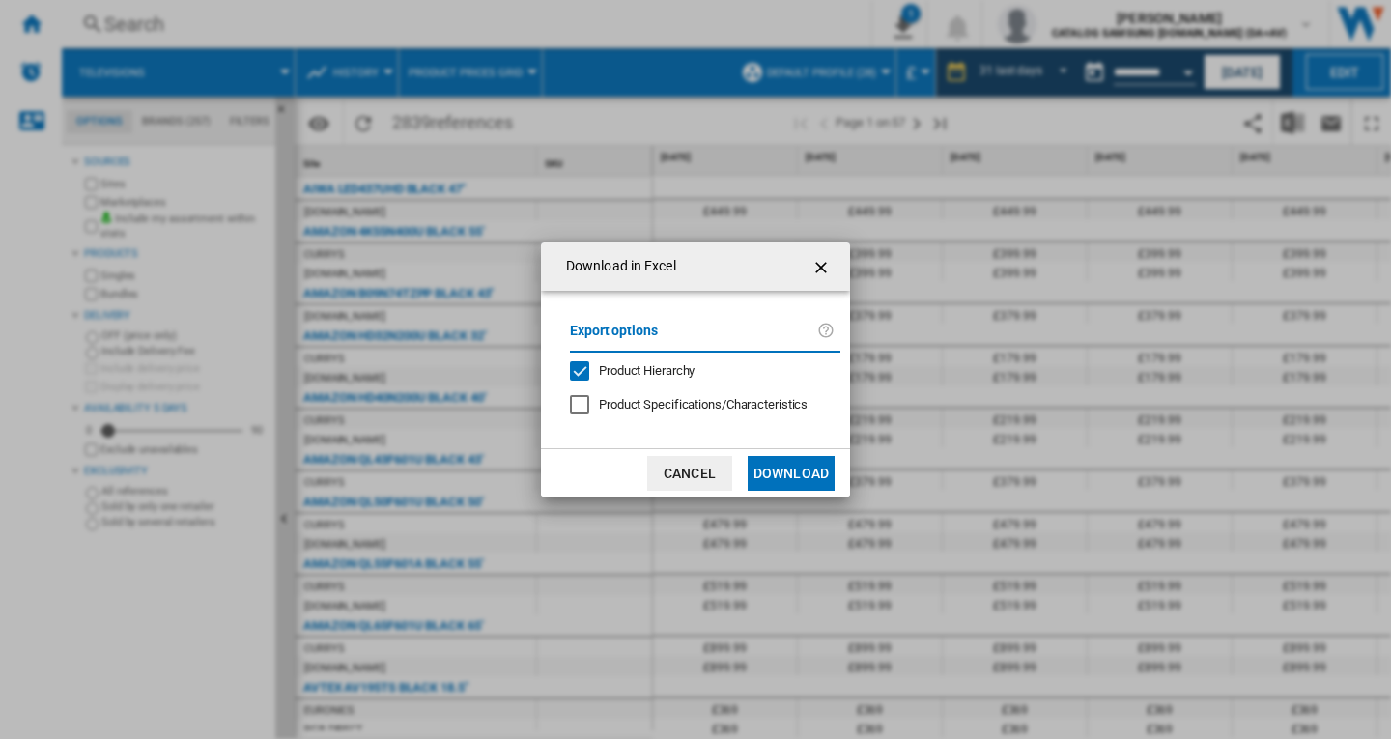
click at [816, 470] on button "Download" at bounding box center [791, 473] width 87 height 35
